Goal: Information Seeking & Learning: Learn about a topic

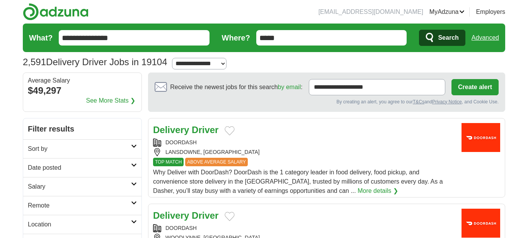
click at [62, 39] on input "**********" at bounding box center [134, 37] width 151 height 15
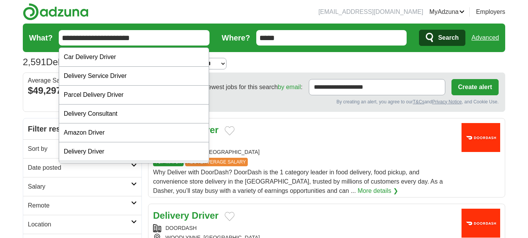
type input "**********"
click at [419, 30] on button "Search" at bounding box center [442, 38] width 46 height 16
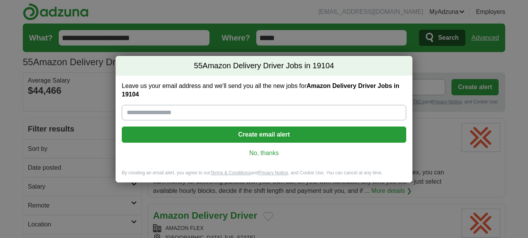
click at [262, 153] on link "No, thanks" at bounding box center [264, 153] width 272 height 9
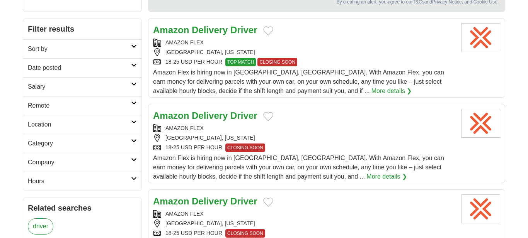
scroll to position [101, 0]
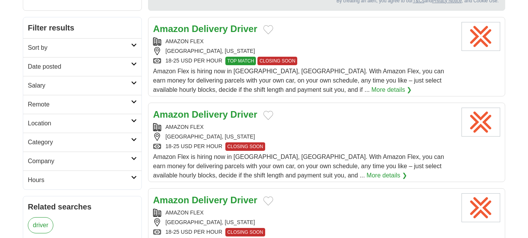
click at [343, 56] on div "AMAZON FLEX DREXEL HILL, PENNSYLVANIA 18-25 USD PER HOUR TOP MATCH CLOSING SOON" at bounding box center [304, 51] width 302 height 28
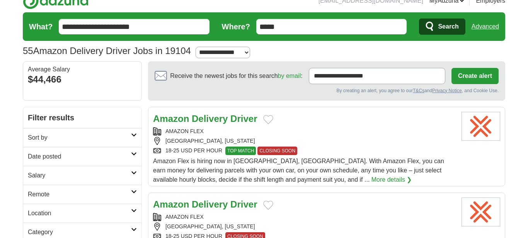
scroll to position [0, 0]
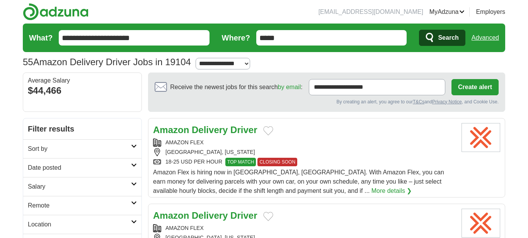
click at [133, 145] on icon at bounding box center [134, 147] width 6 height 4
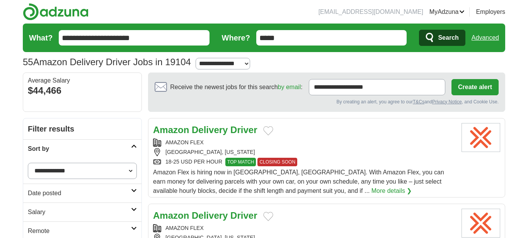
click at [133, 145] on icon at bounding box center [134, 147] width 6 height 4
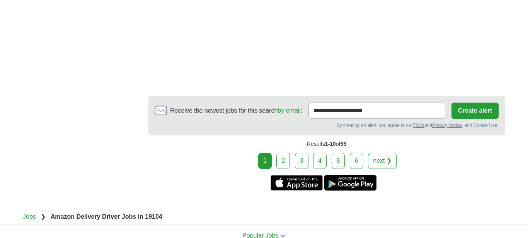
scroll to position [1454, 0]
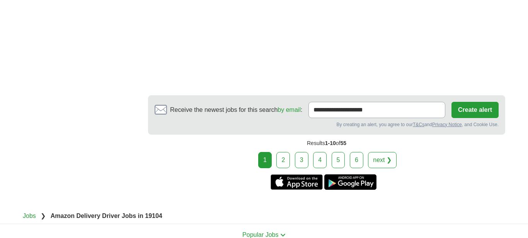
click at [284, 162] on link "2" at bounding box center [283, 160] width 14 height 16
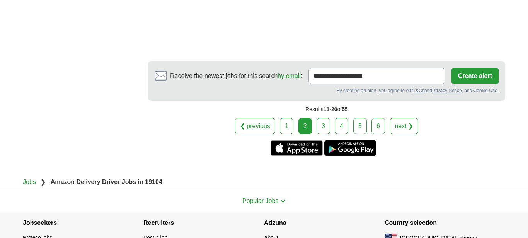
scroll to position [1412, 0]
click at [320, 119] on link "3" at bounding box center [323, 126] width 14 height 16
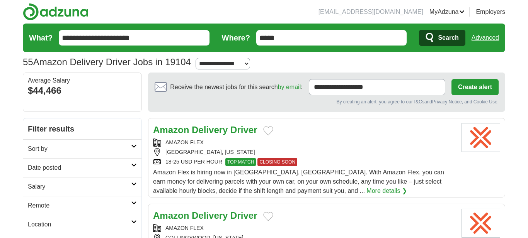
click at [211, 61] on select "**********" at bounding box center [223, 64] width 54 height 12
select select "**"
click at [197, 58] on select "**********" at bounding box center [223, 64] width 54 height 12
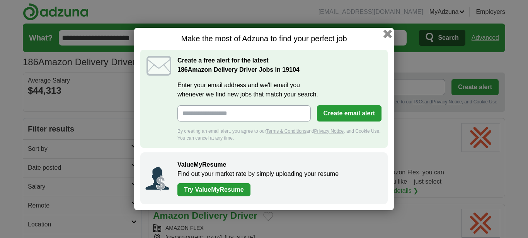
click at [386, 35] on button "button" at bounding box center [387, 34] width 9 height 9
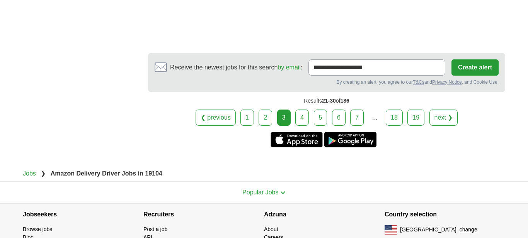
scroll to position [1455, 0]
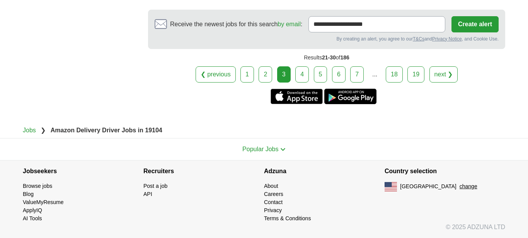
click at [413, 76] on link "19" at bounding box center [415, 74] width 17 height 16
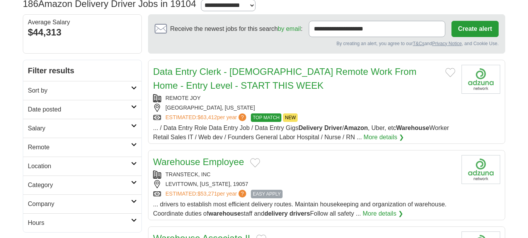
scroll to position [58, 0]
click at [242, 83] on link "Data Entry Clerk - [DEMOGRAPHIC_DATA] Remote Work From Home - Entry Level - STA…" at bounding box center [284, 79] width 263 height 24
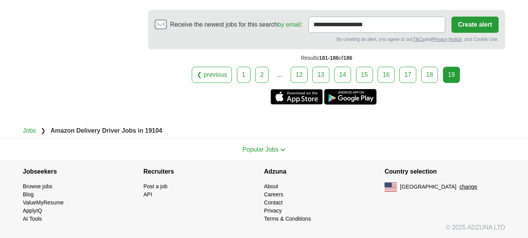
scroll to position [1108, 0]
click at [427, 81] on link "18" at bounding box center [429, 74] width 17 height 16
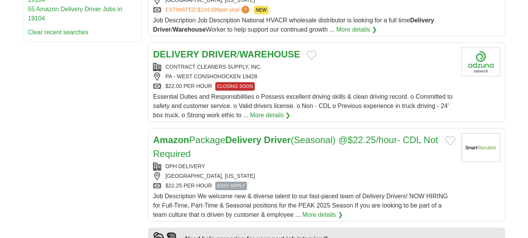
scroll to position [442, 0]
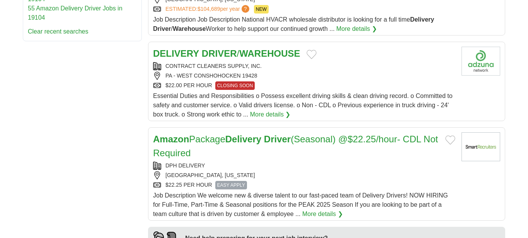
click at [247, 55] on strong "WAREHOUSE" at bounding box center [269, 53] width 61 height 10
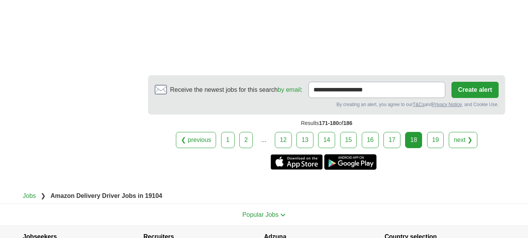
scroll to position [1401, 0]
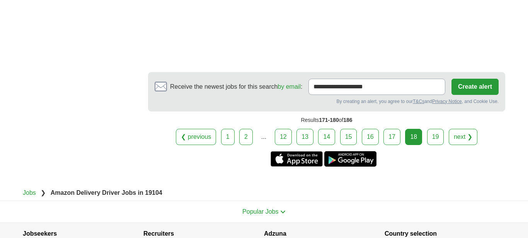
click at [384, 145] on link "17" at bounding box center [391, 137] width 17 height 16
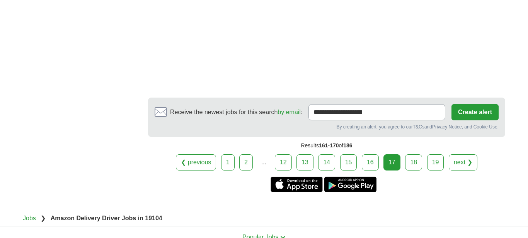
scroll to position [1168, 0]
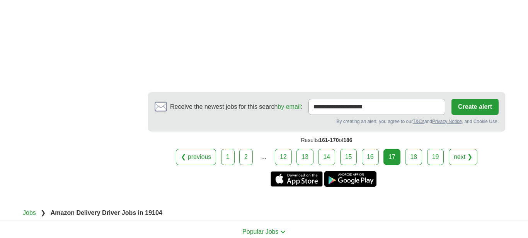
click at [374, 149] on link "16" at bounding box center [370, 157] width 17 height 16
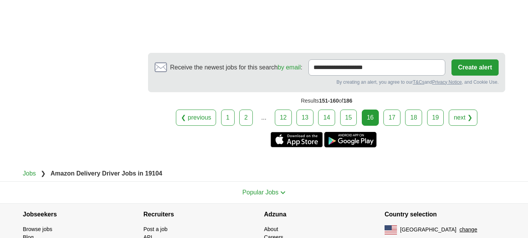
scroll to position [1446, 0]
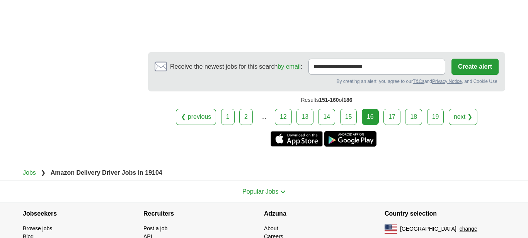
click at [350, 109] on link "15" at bounding box center [348, 117] width 17 height 16
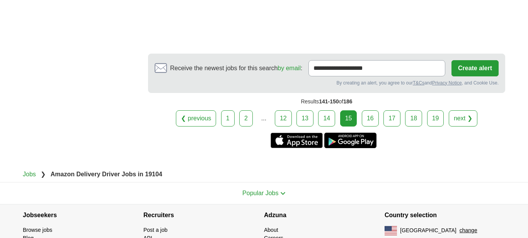
scroll to position [1414, 0]
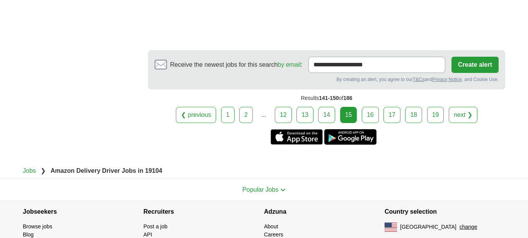
click at [325, 113] on link "14" at bounding box center [326, 115] width 17 height 16
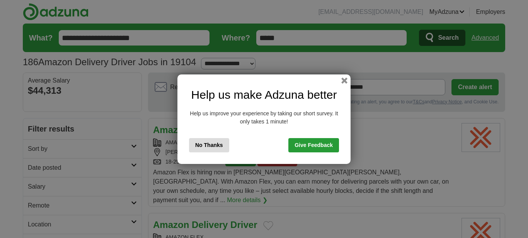
click at [211, 150] on button "No Thanks" at bounding box center [209, 145] width 40 height 14
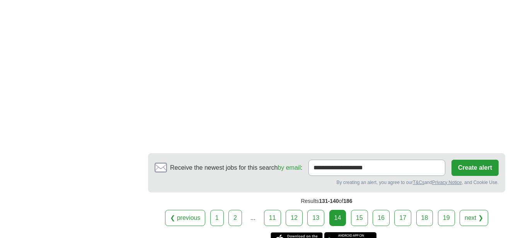
scroll to position [1414, 0]
